Goal: Information Seeking & Learning: Find specific fact

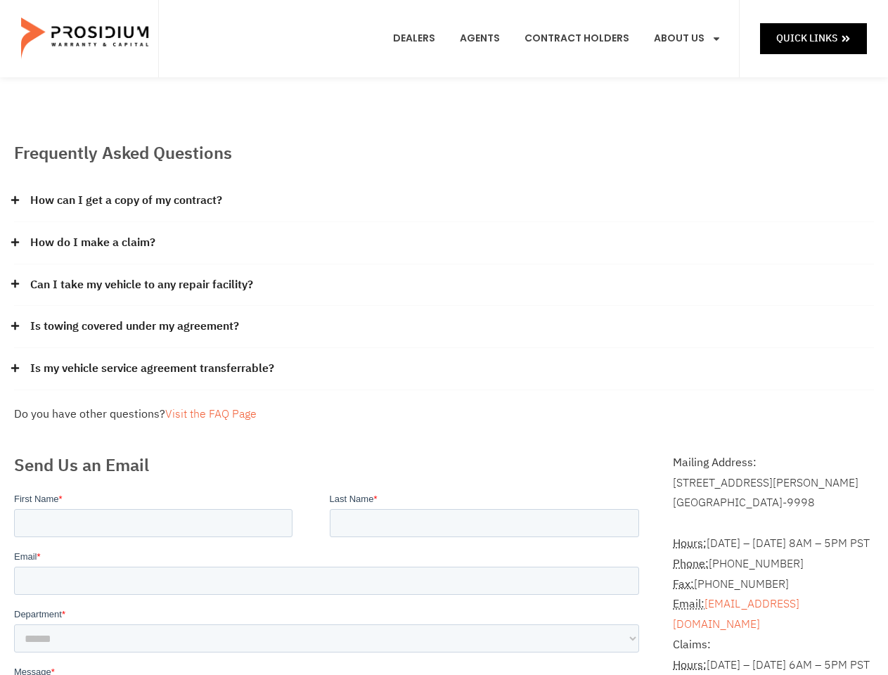
click at [444, 338] on div "Is towing covered under my agreement?" at bounding box center [444, 327] width 860 height 42
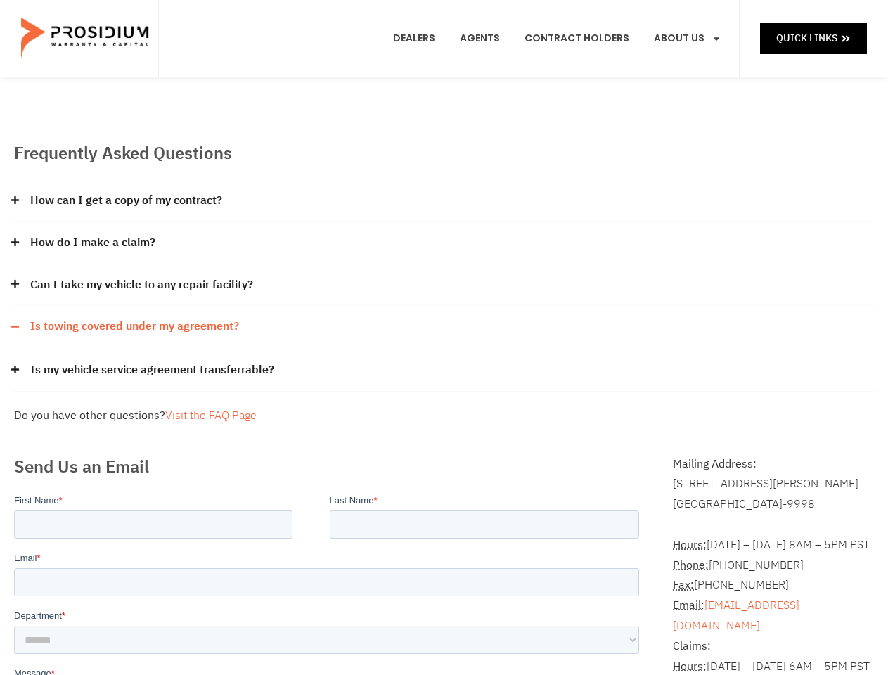
click at [444, 201] on div "How can I get a copy of my contract?" at bounding box center [444, 201] width 860 height 42
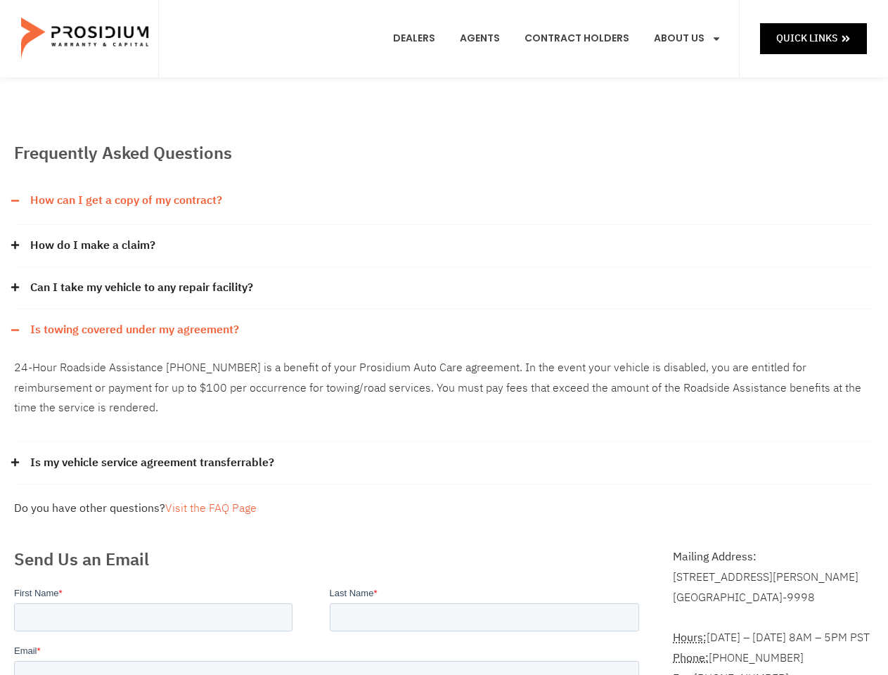
click at [125, 200] on link "How can I get a copy of my contract?" at bounding box center [126, 201] width 192 height 20
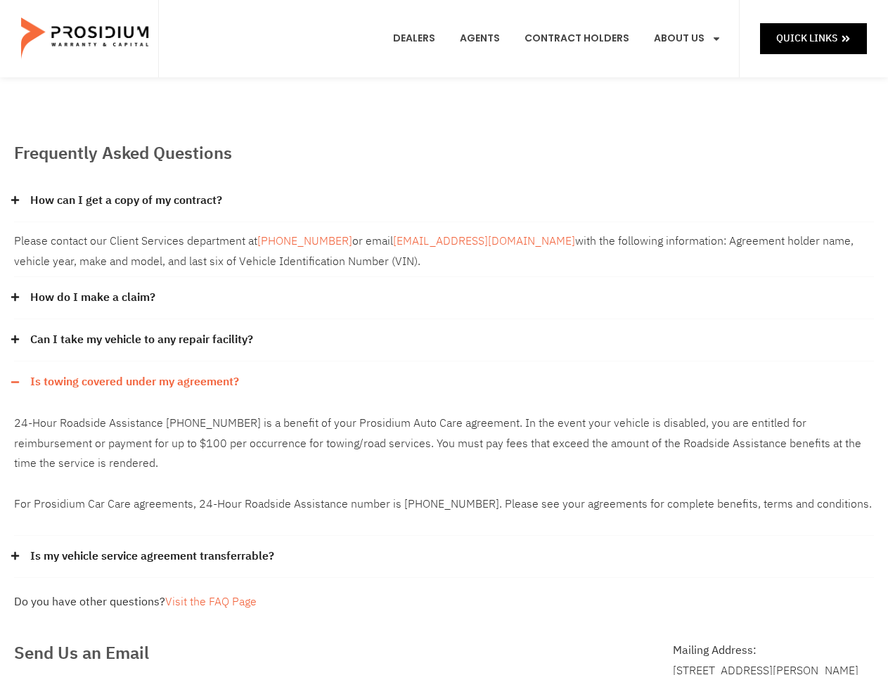
click at [444, 243] on link "[EMAIL_ADDRESS][DOMAIN_NAME]" at bounding box center [484, 241] width 182 height 17
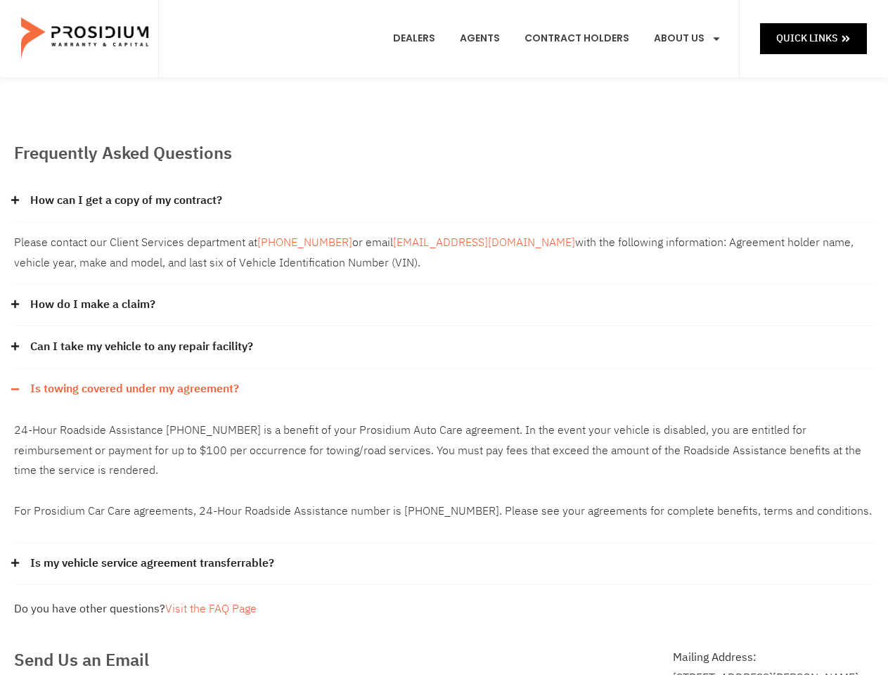
click at [92, 243] on div "Please contact our Client Services department at [PHONE_NUMBER] or email [EMAIL…" at bounding box center [444, 253] width 860 height 63
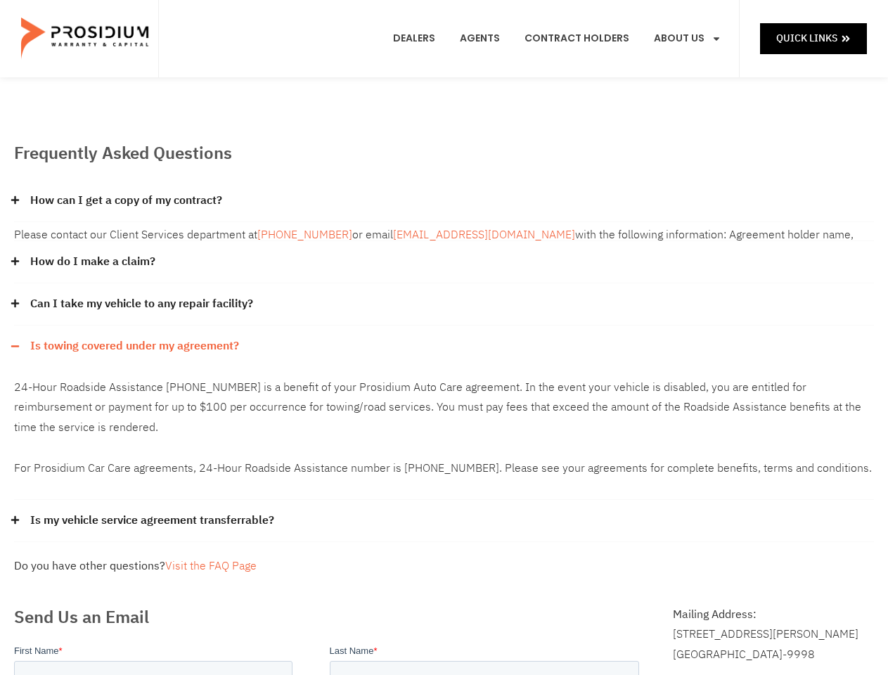
click at [444, 286] on div "Can I take my vehicle to any repair facility?" at bounding box center [444, 304] width 860 height 42
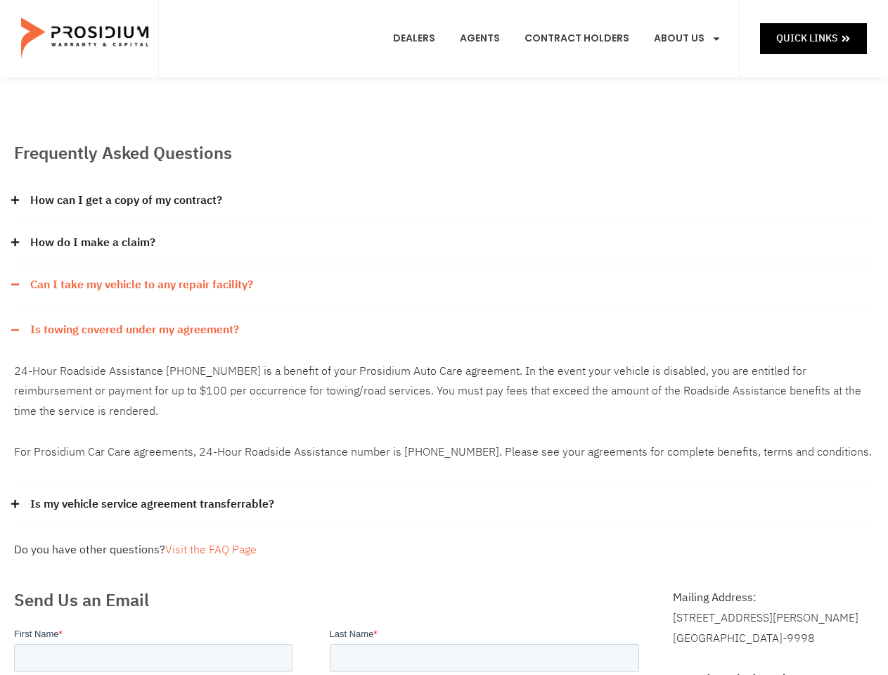
click at [142, 285] on link "Can I take my vehicle to any repair facility?" at bounding box center [141, 285] width 223 height 20
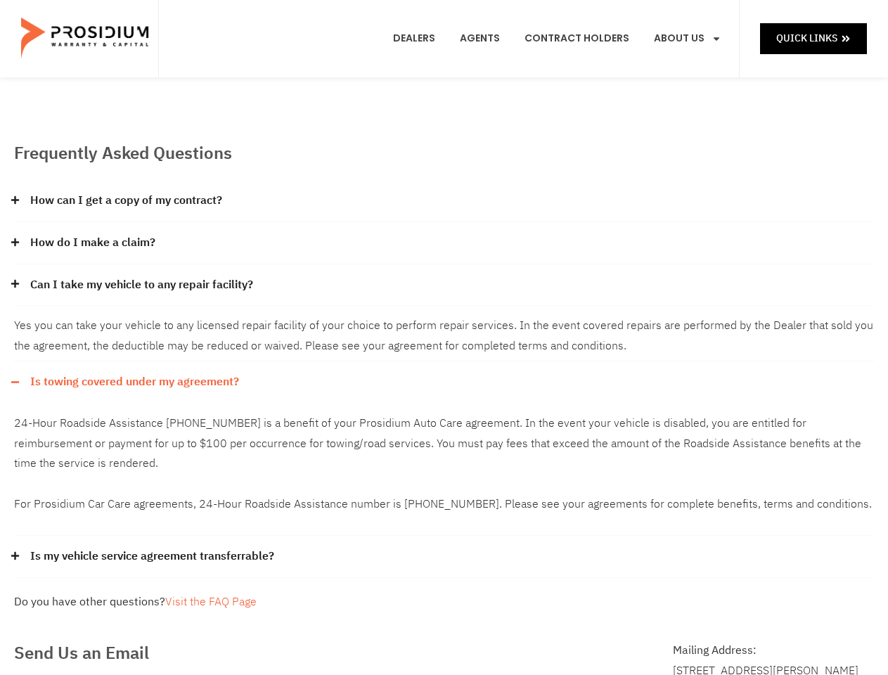
click at [444, 327] on div "Yes you can take your vehicle to any licensed repair facility of your choice to…" at bounding box center [444, 334] width 860 height 56
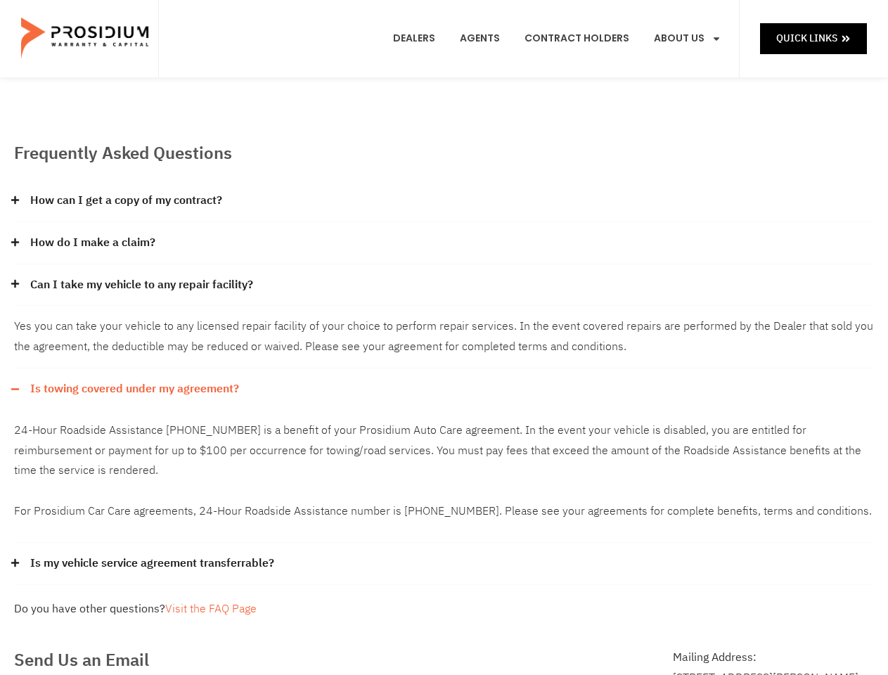
click at [134, 369] on div "Is towing covered under my agreement?" at bounding box center [444, 389] width 860 height 41
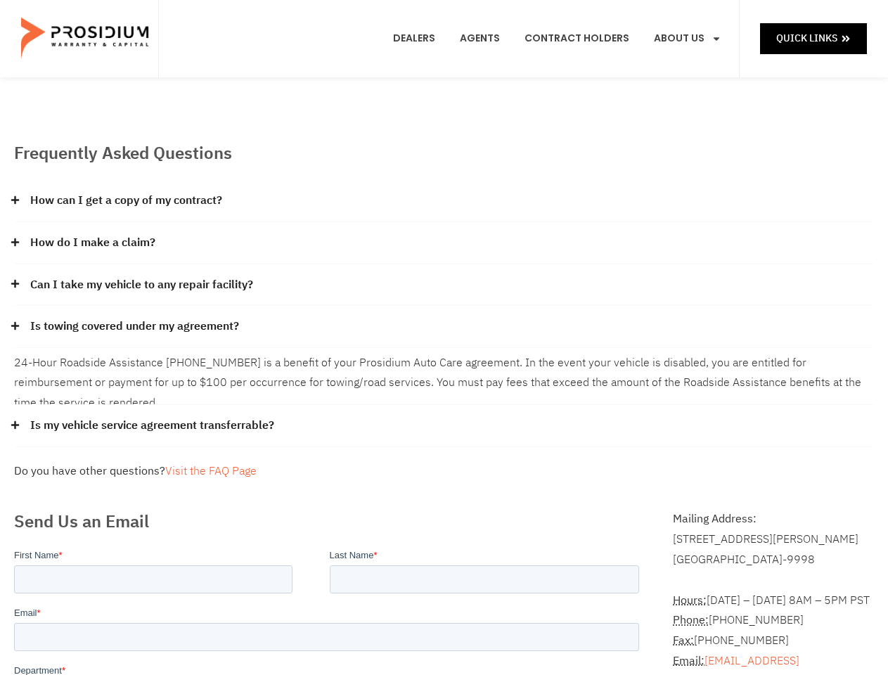
click at [444, 369] on p "24-Hour Roadside Assistance [PHONE_NUMBER] is a benefit of your Prosidium Auto …" at bounding box center [444, 403] width 860 height 101
